Goal: Task Accomplishment & Management: Manage account settings

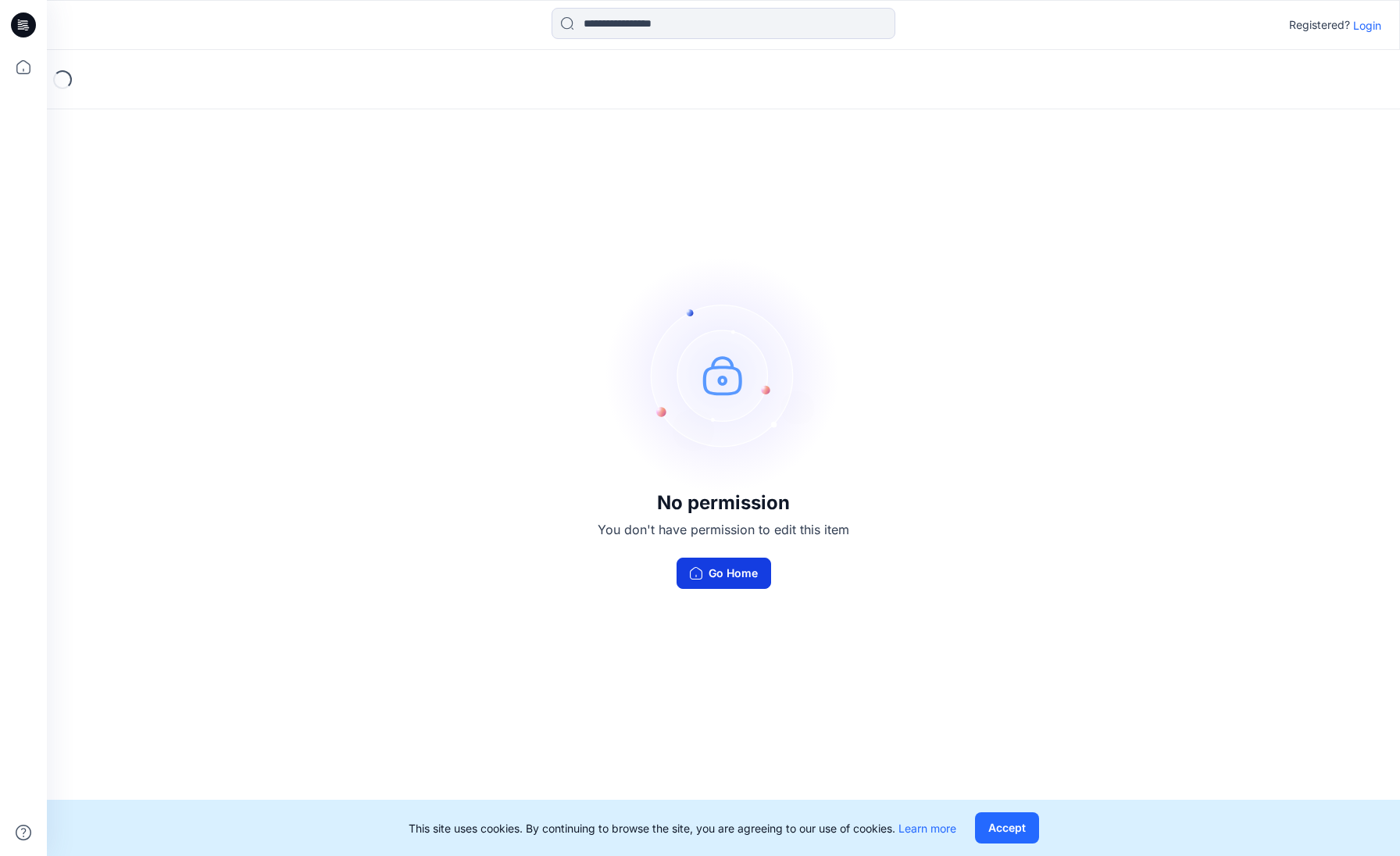
click at [730, 582] on button "Go Home" at bounding box center [723, 573] width 95 height 32
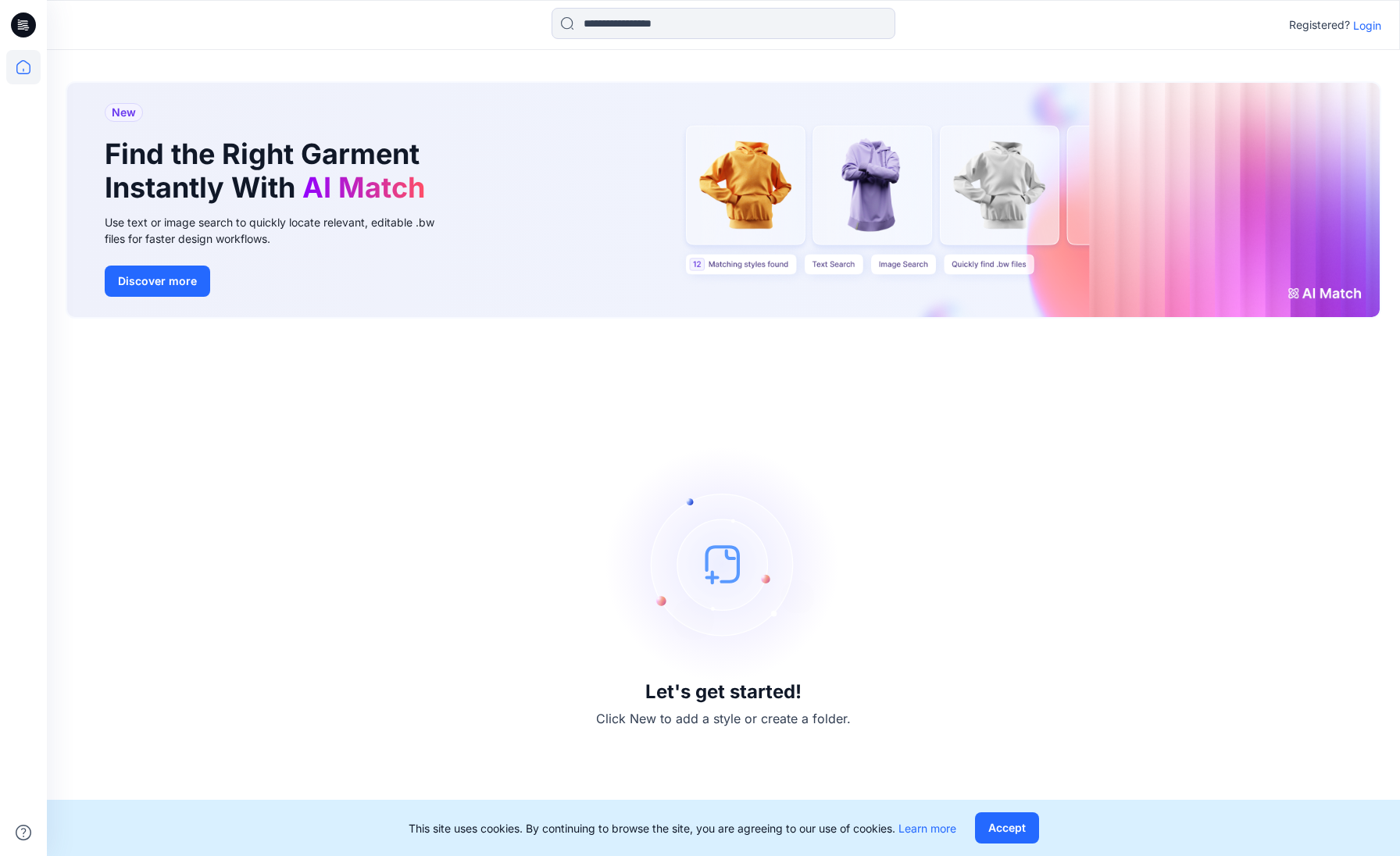
click at [1362, 18] on p "Login" at bounding box center [1367, 25] width 28 height 16
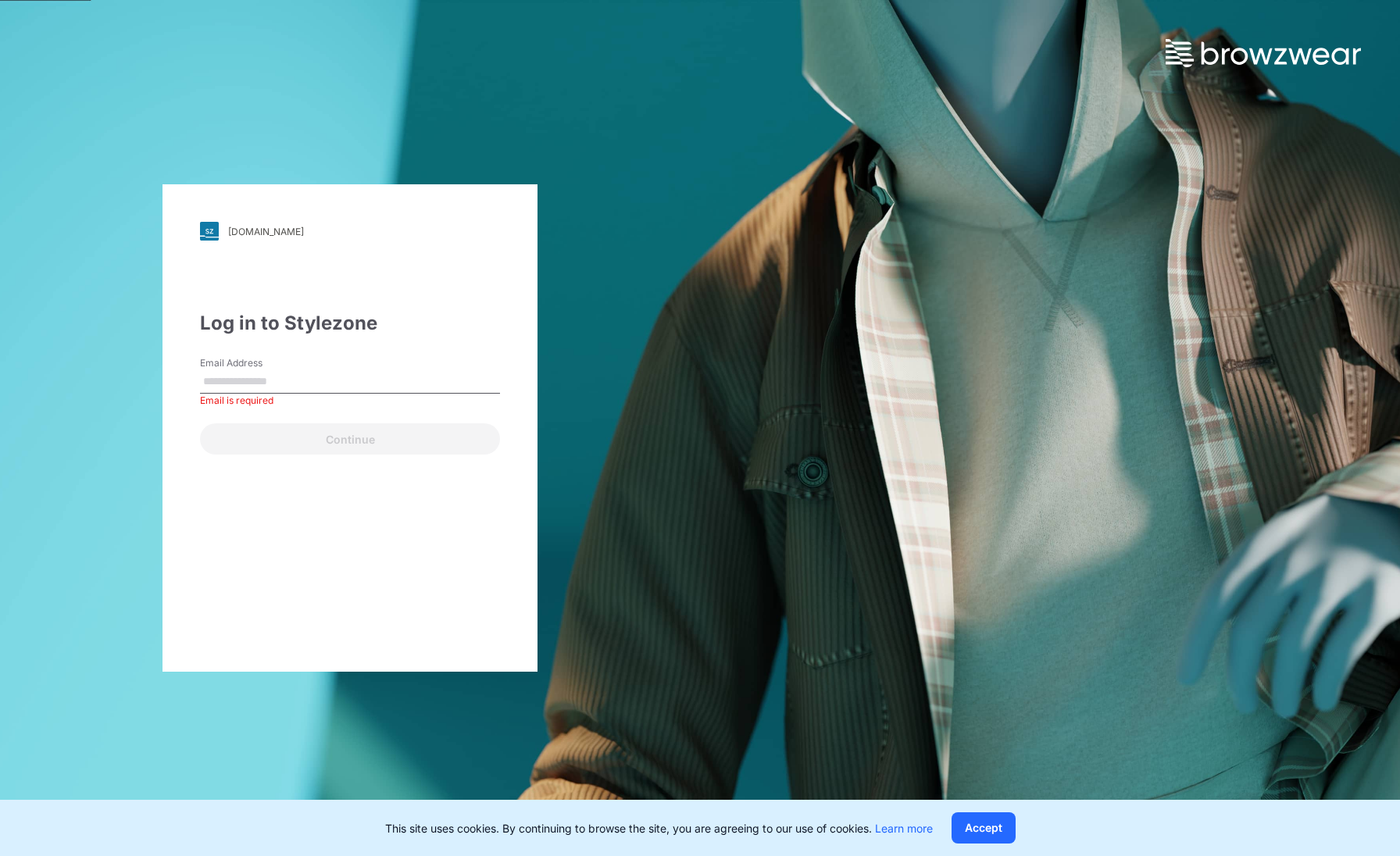
type input "**********"
click at [200, 423] on button "Continue" at bounding box center [350, 438] width 300 height 32
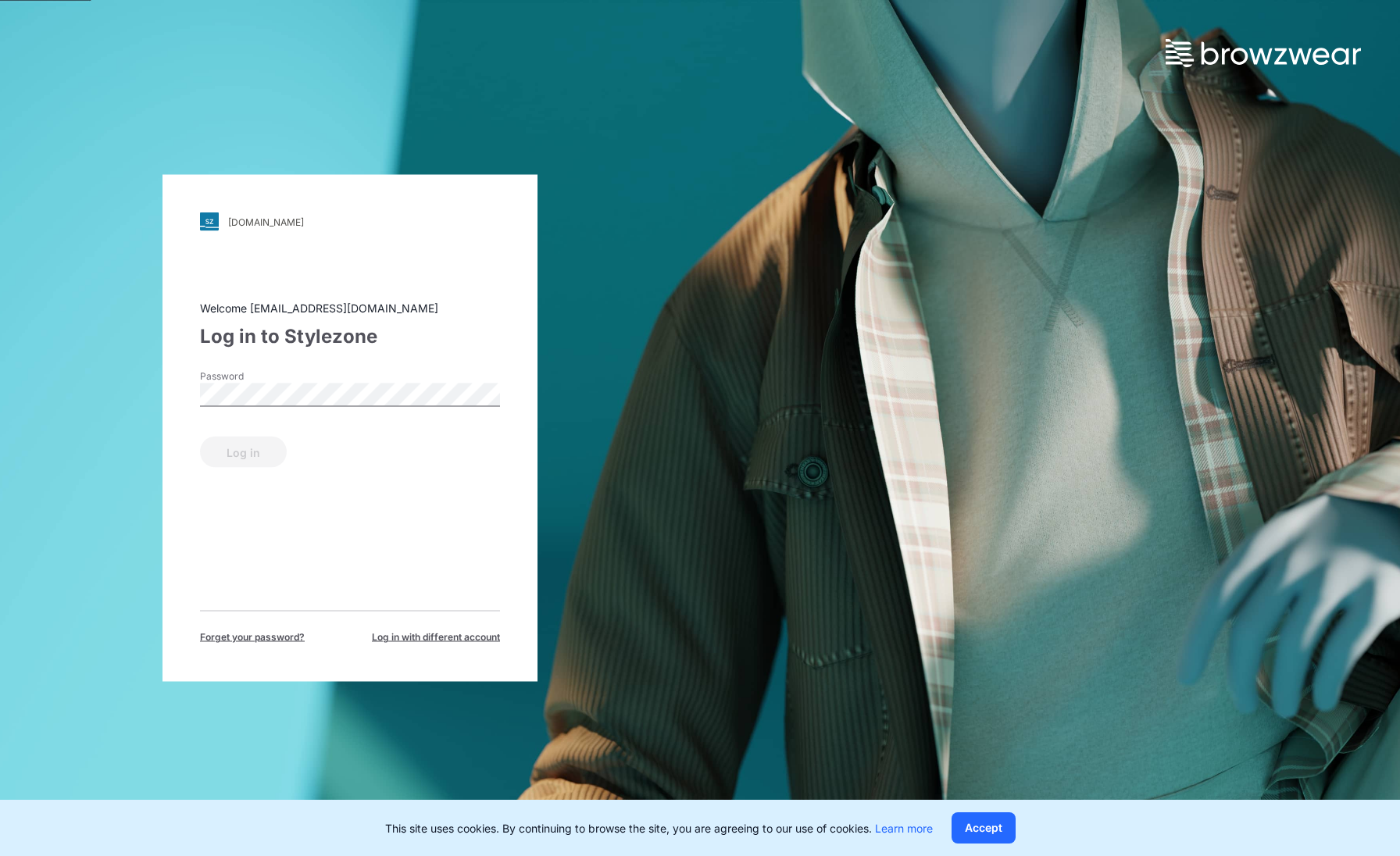
click at [295, 382] on label "Password" at bounding box center [254, 377] width 109 height 14
click at [200, 437] on button "Log in" at bounding box center [244, 452] width 87 height 32
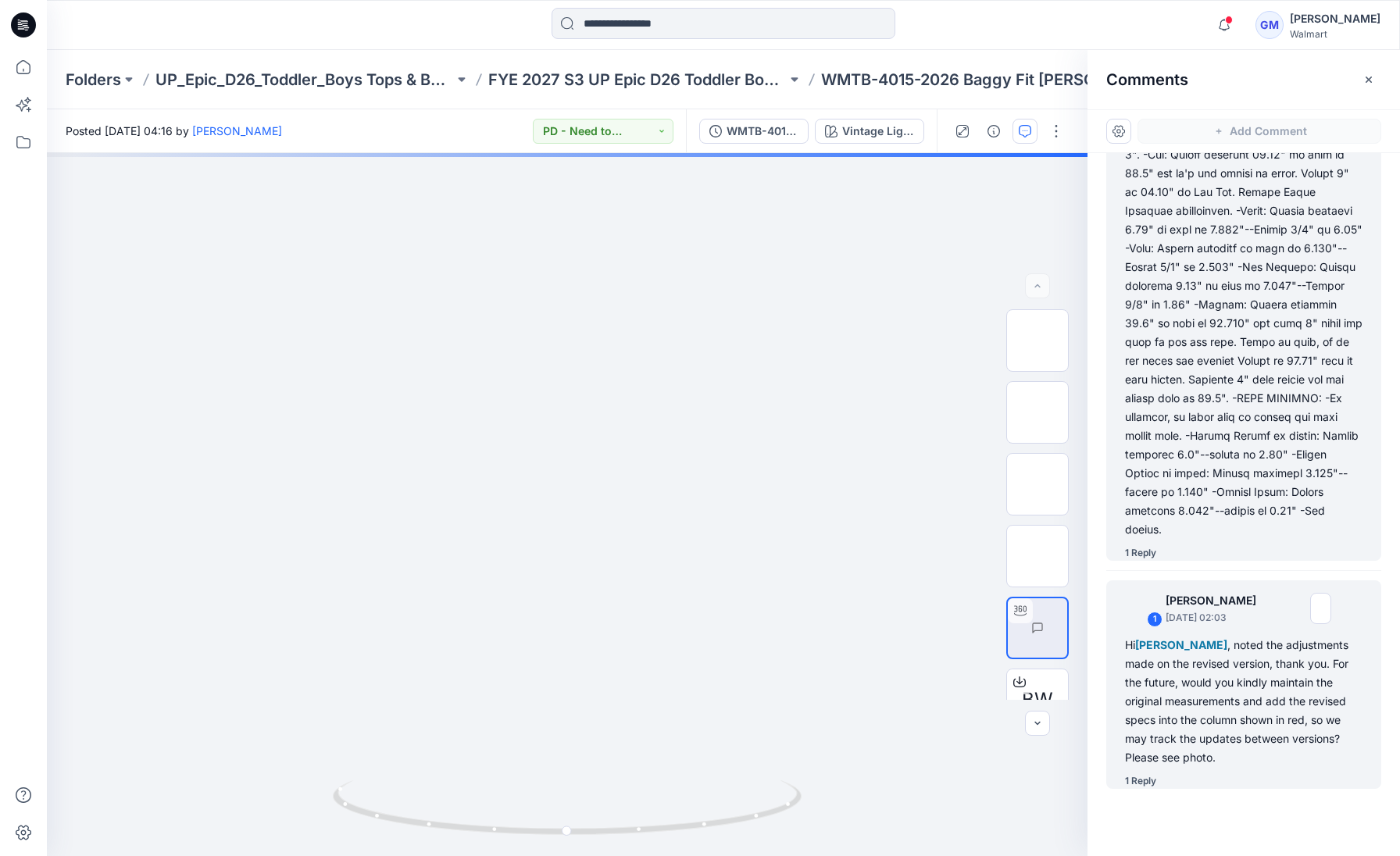
scroll to position [204, 0]
